Goal: Task Accomplishment & Management: Manage account settings

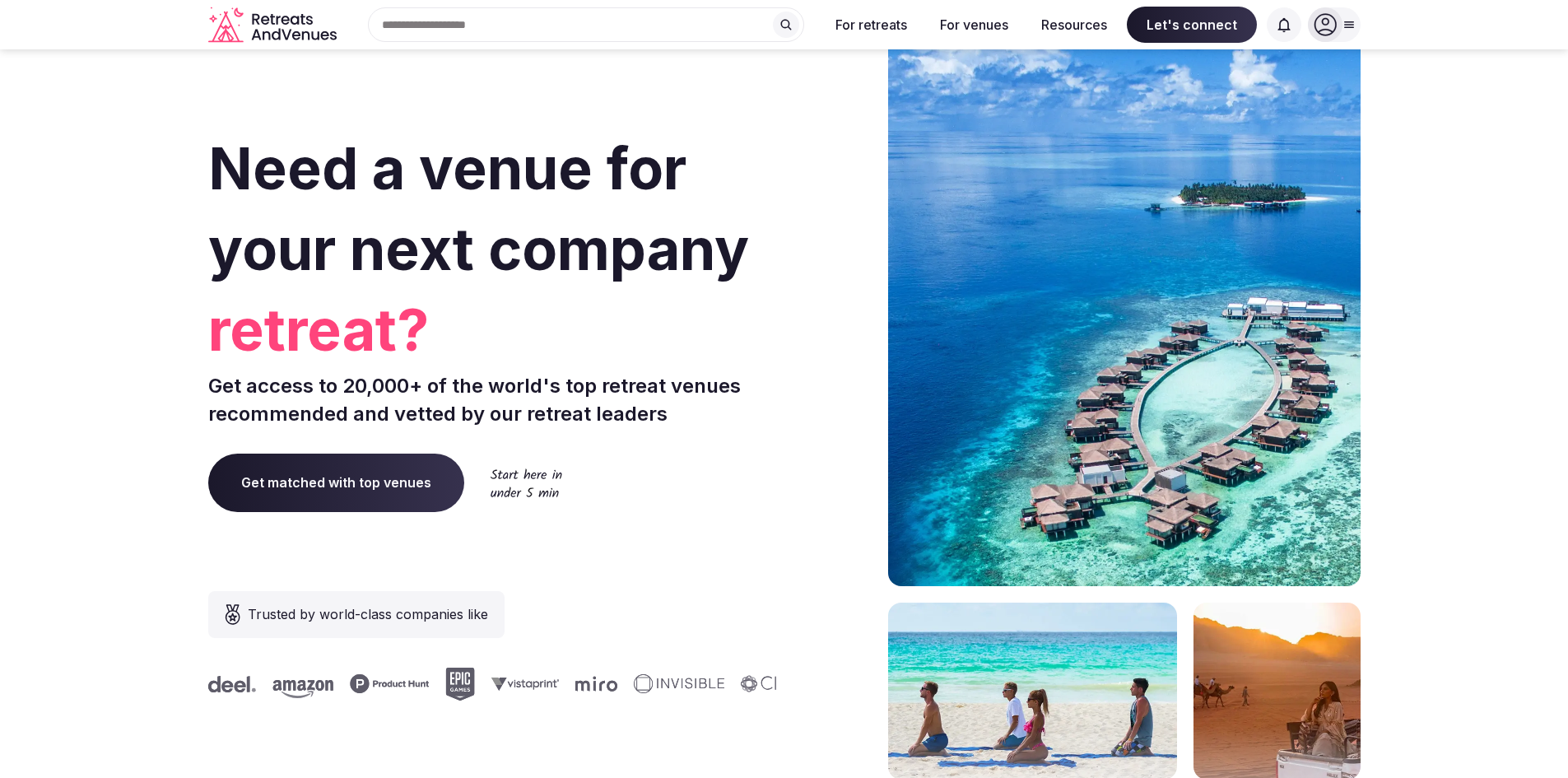
click at [1331, 27] on icon at bounding box center [1326, 25] width 23 height 23
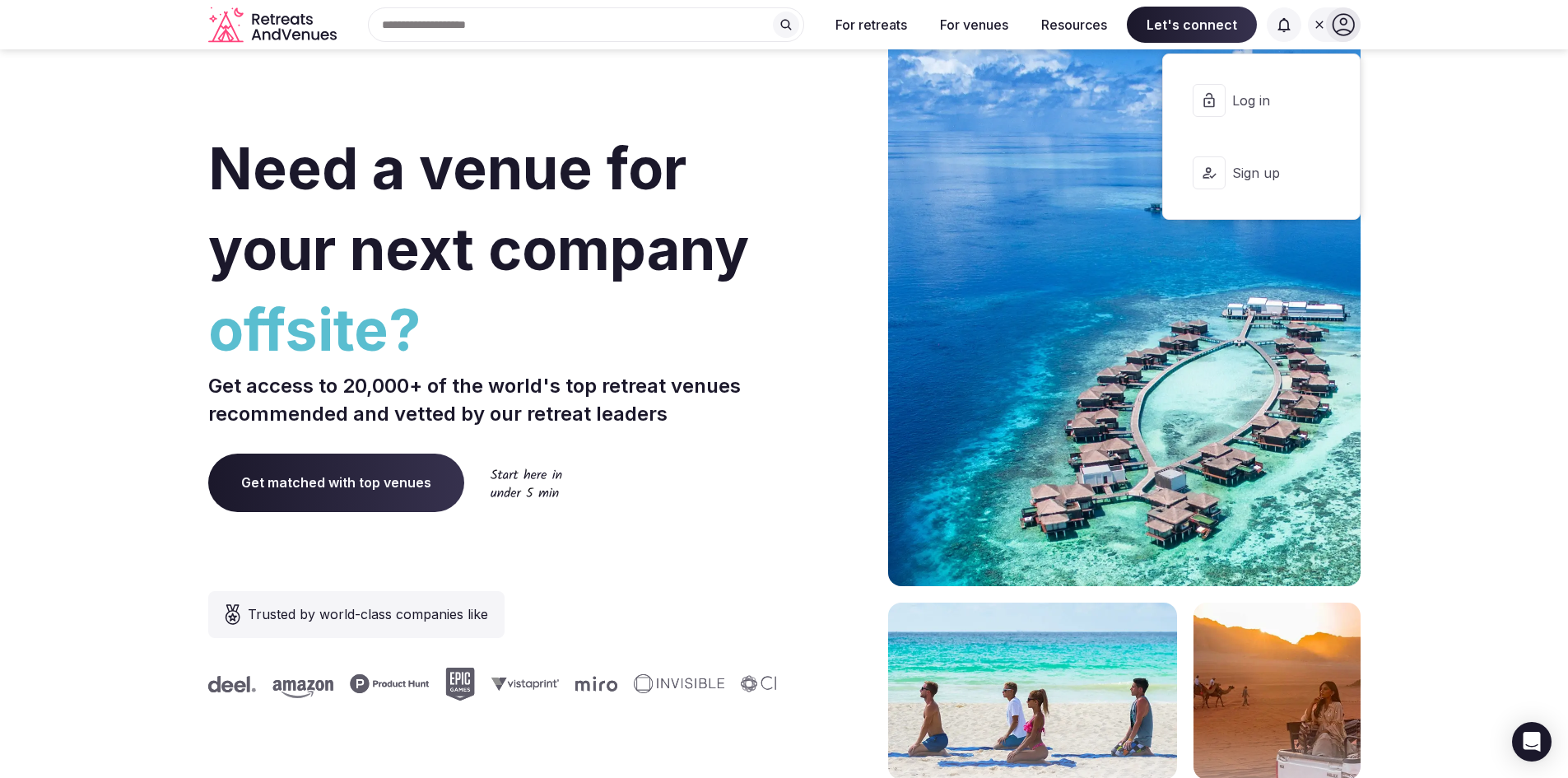
click at [1324, 95] on icon at bounding box center [1323, 100] width 12 height 13
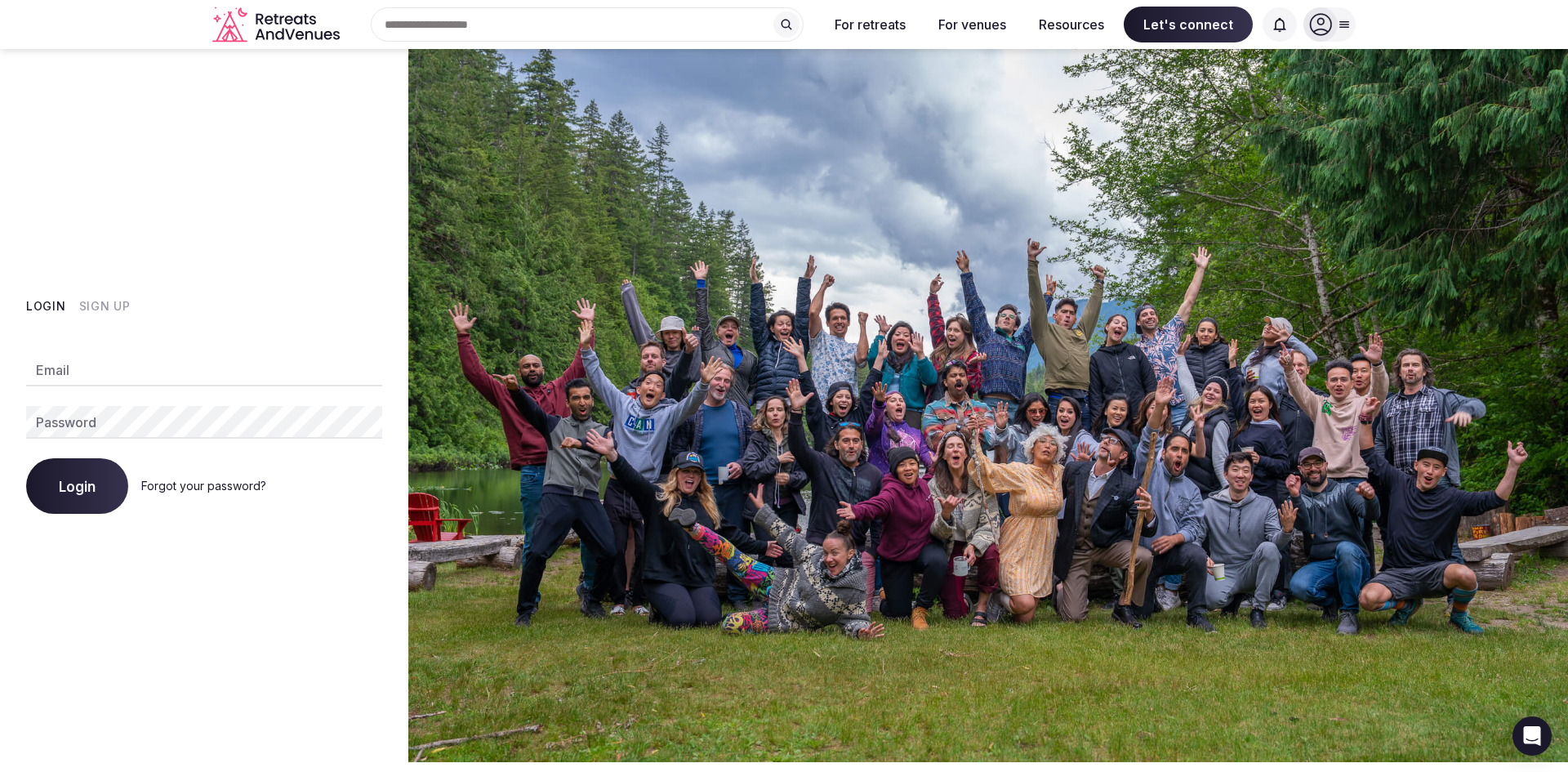
type input "**********"
click at [69, 474] on button "Login" at bounding box center [77, 485] width 102 height 56
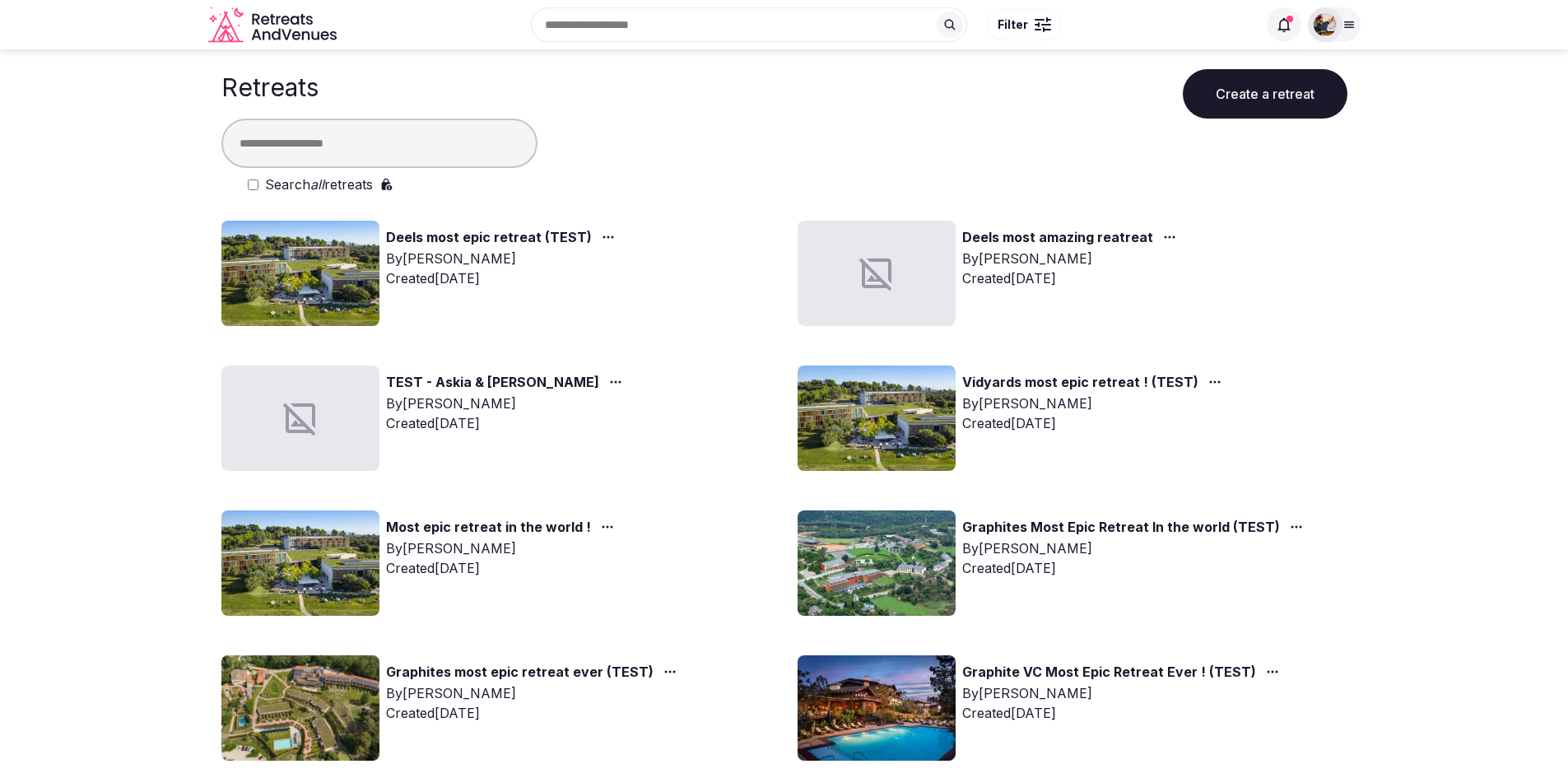
click at [472, 241] on link "Deels most epic retreat (TEST)" at bounding box center [488, 238] width 206 height 21
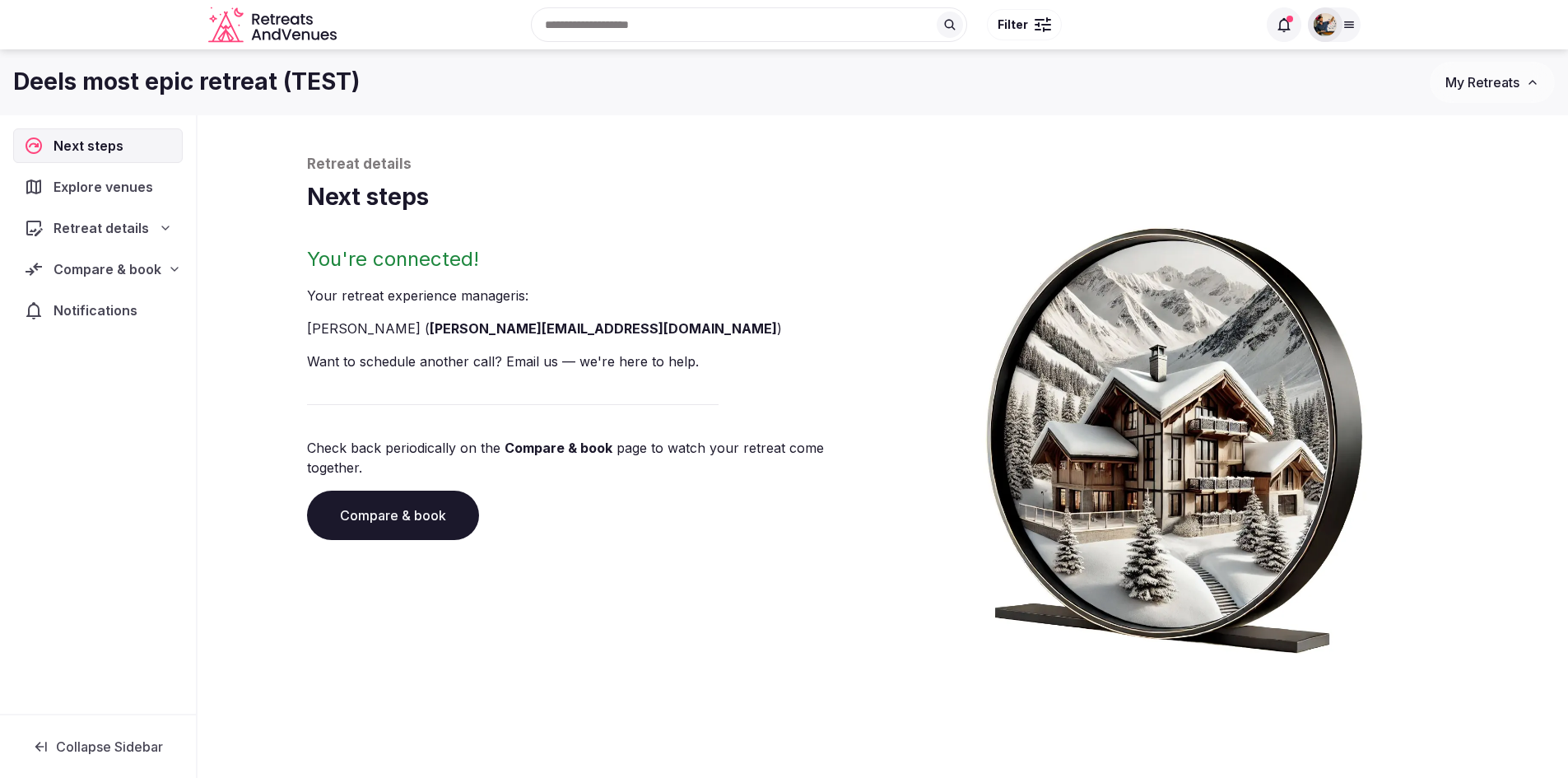
click at [167, 227] on icon at bounding box center [165, 227] width 13 height 13
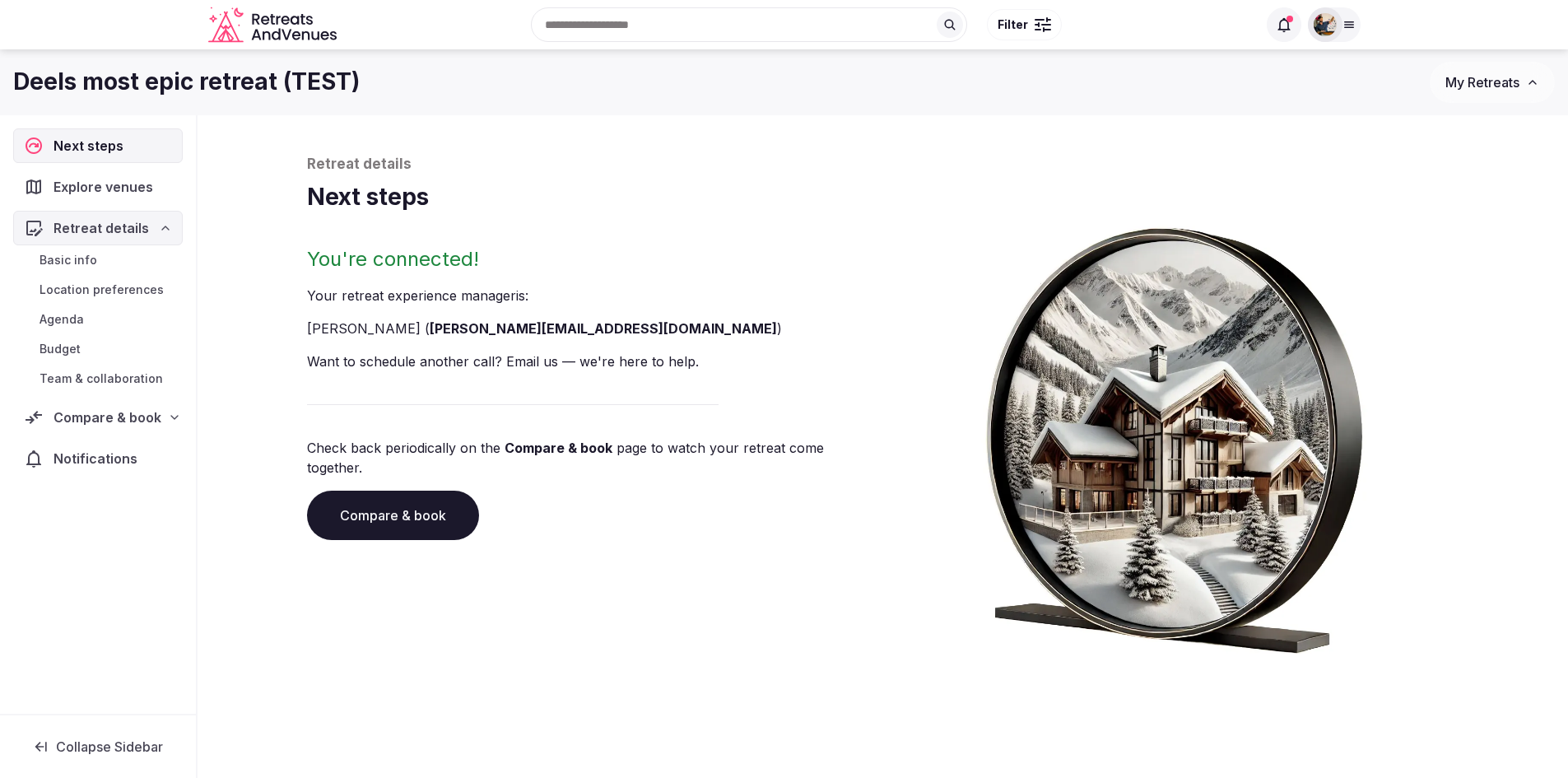
click at [167, 227] on icon at bounding box center [165, 227] width 13 height 13
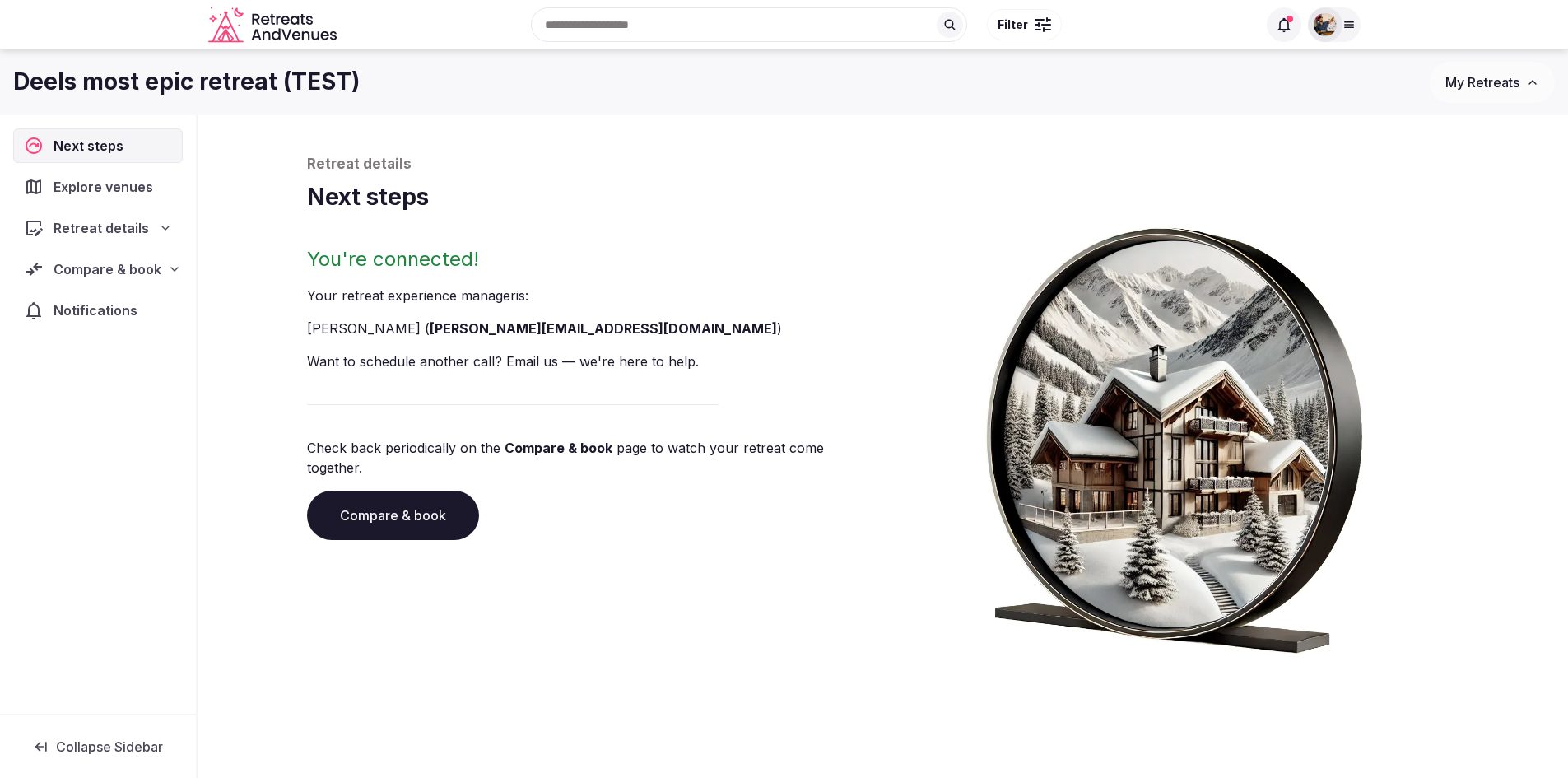
click at [168, 264] on icon at bounding box center [174, 269] width 13 height 13
click at [166, 221] on icon at bounding box center [165, 227] width 13 height 13
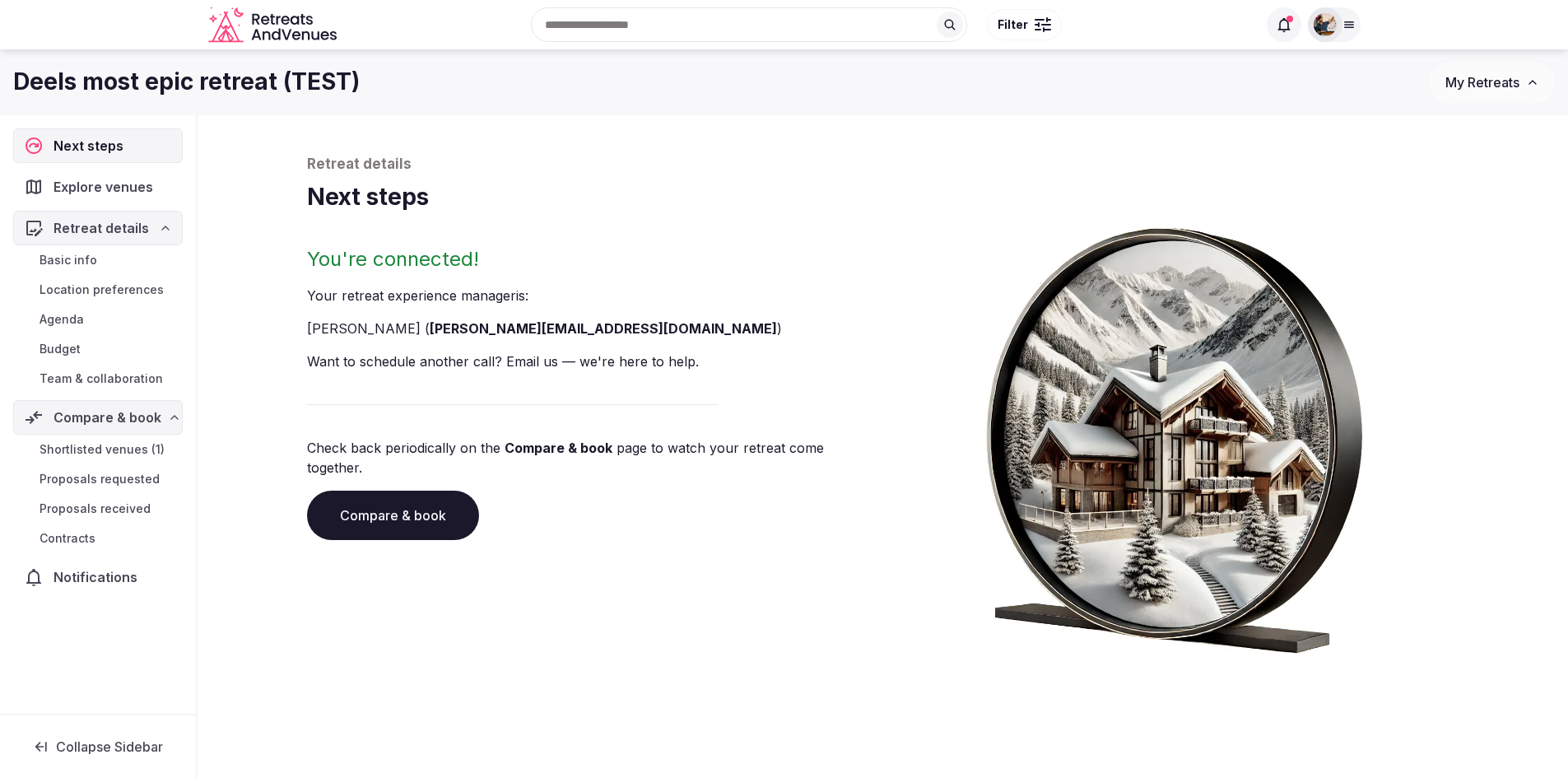
click at [168, 225] on icon at bounding box center [165, 227] width 13 height 13
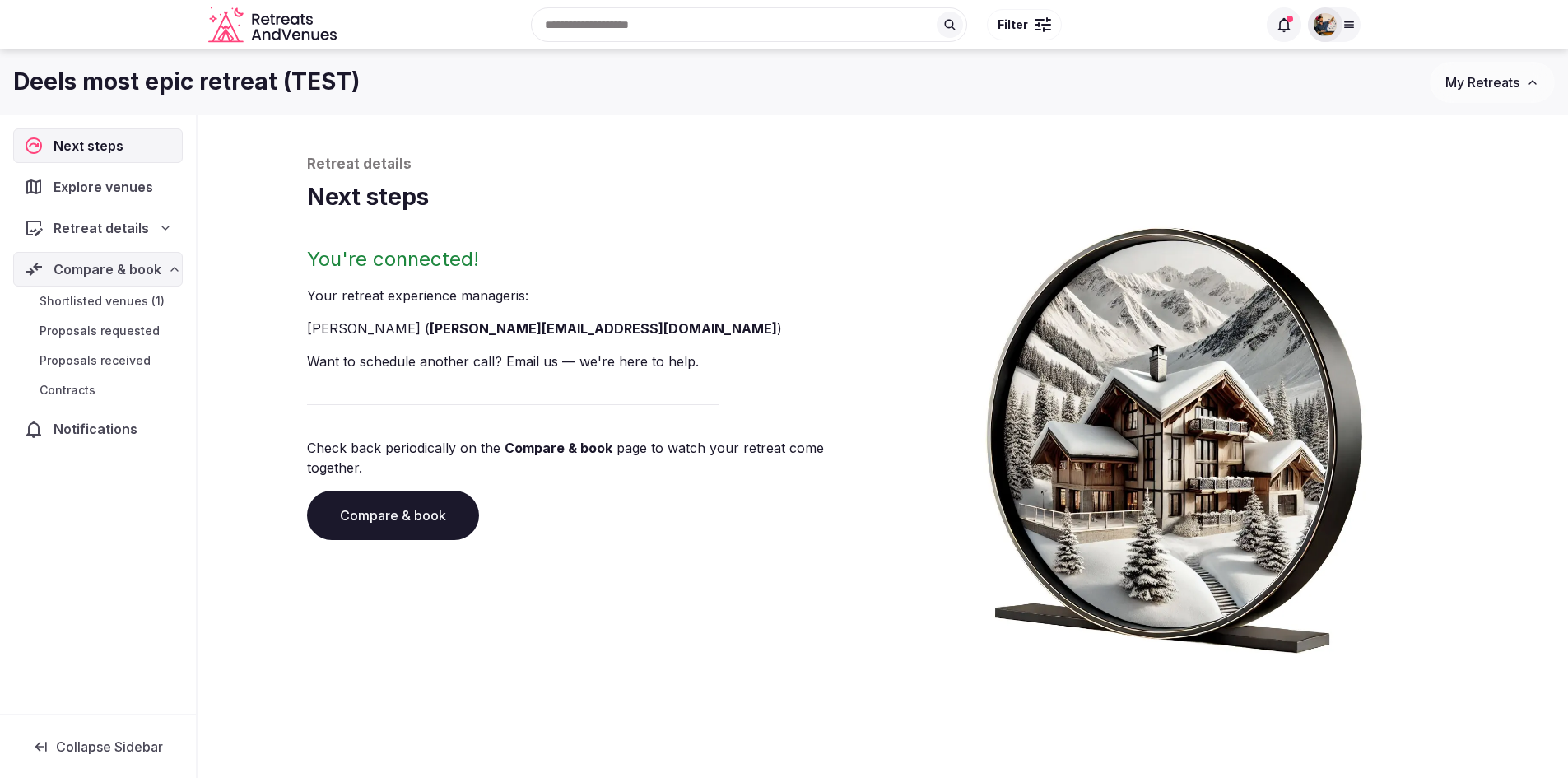
click at [168, 263] on icon at bounding box center [174, 269] width 13 height 13
